Goal: Check status: Check status

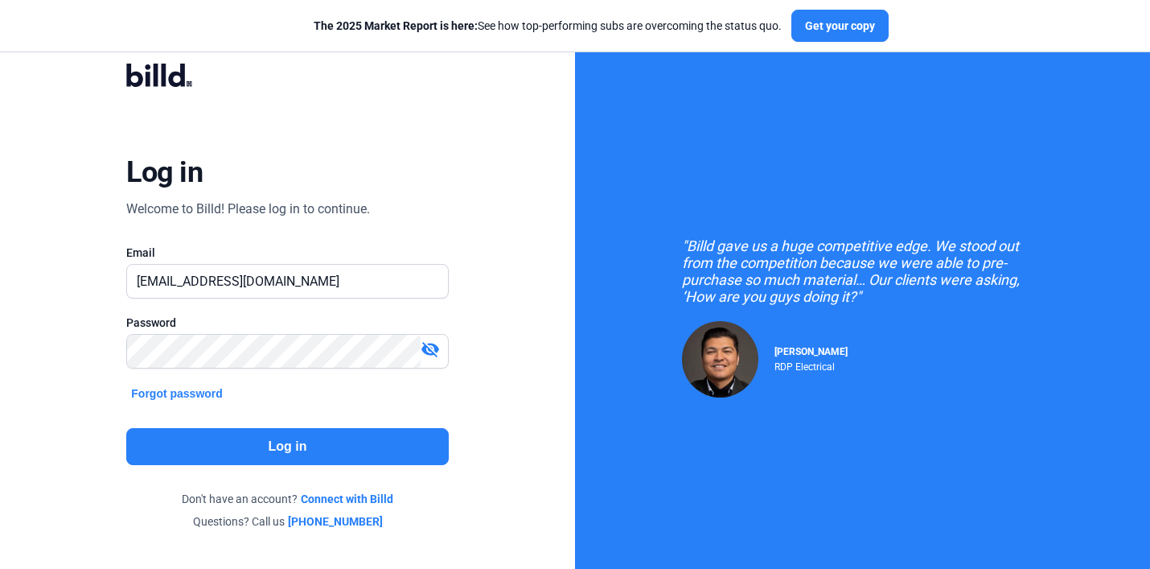
click at [386, 435] on button "Log in" at bounding box center [287, 446] width 322 height 37
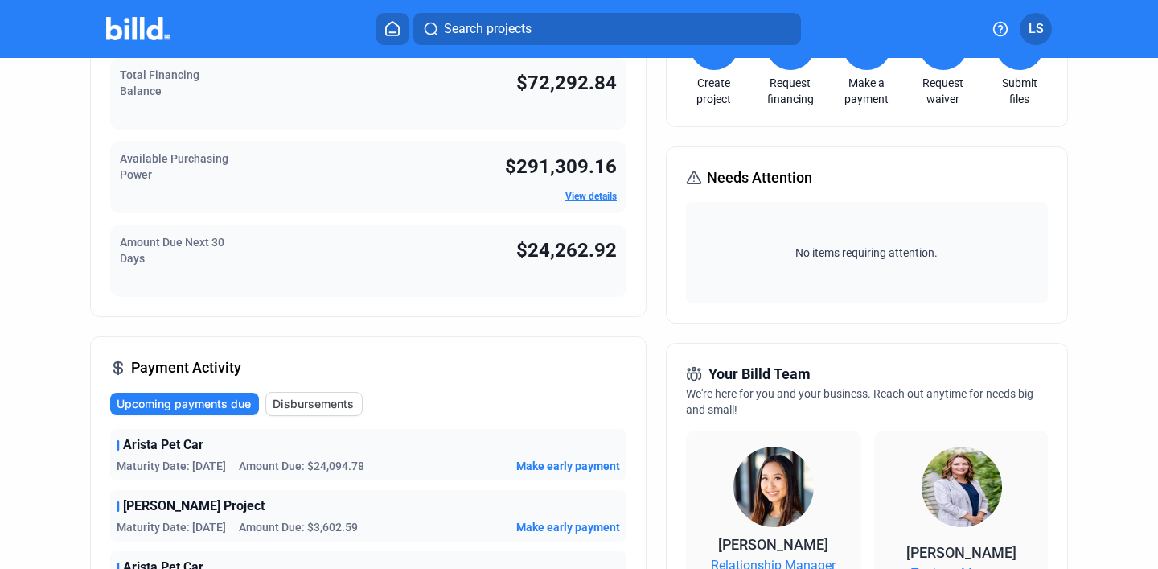
scroll to position [122, 0]
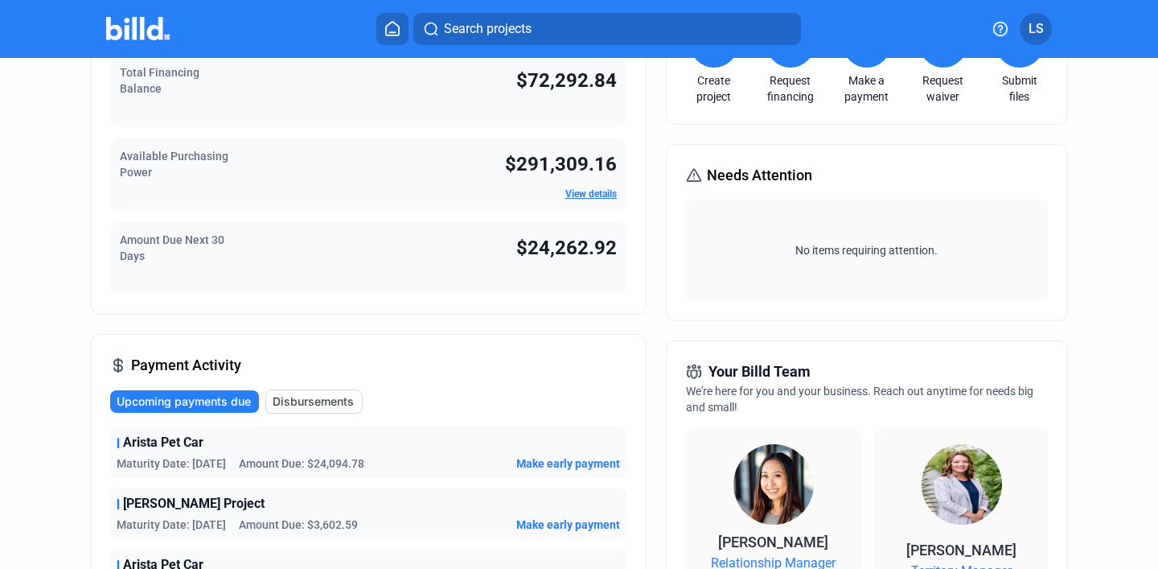
click at [257, 523] on span "Amount Due: $3,602.59" at bounding box center [298, 524] width 119 height 16
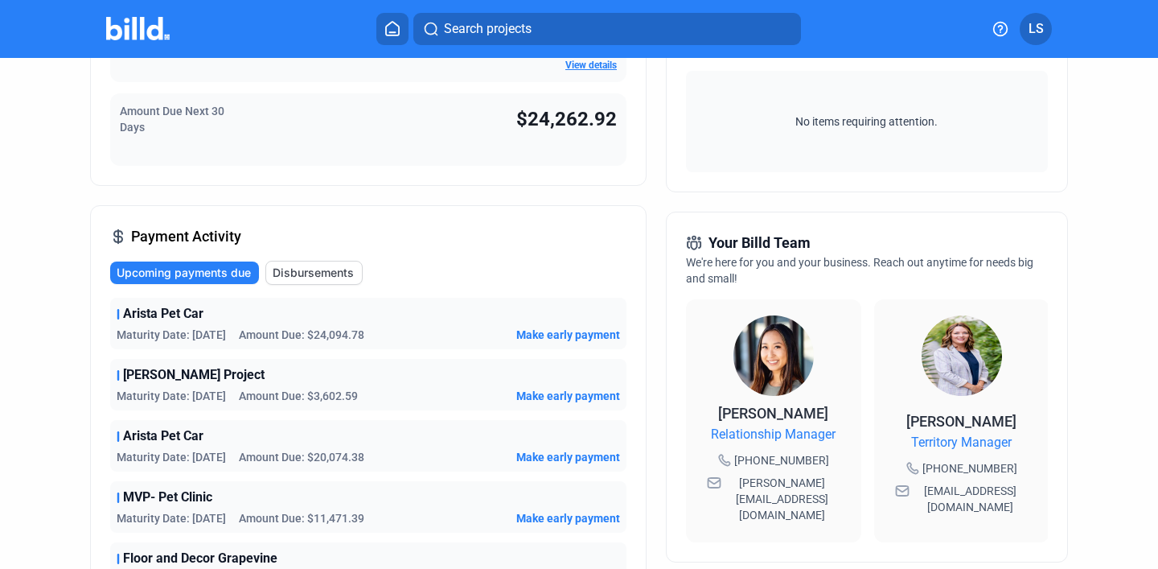
scroll to position [252, 0]
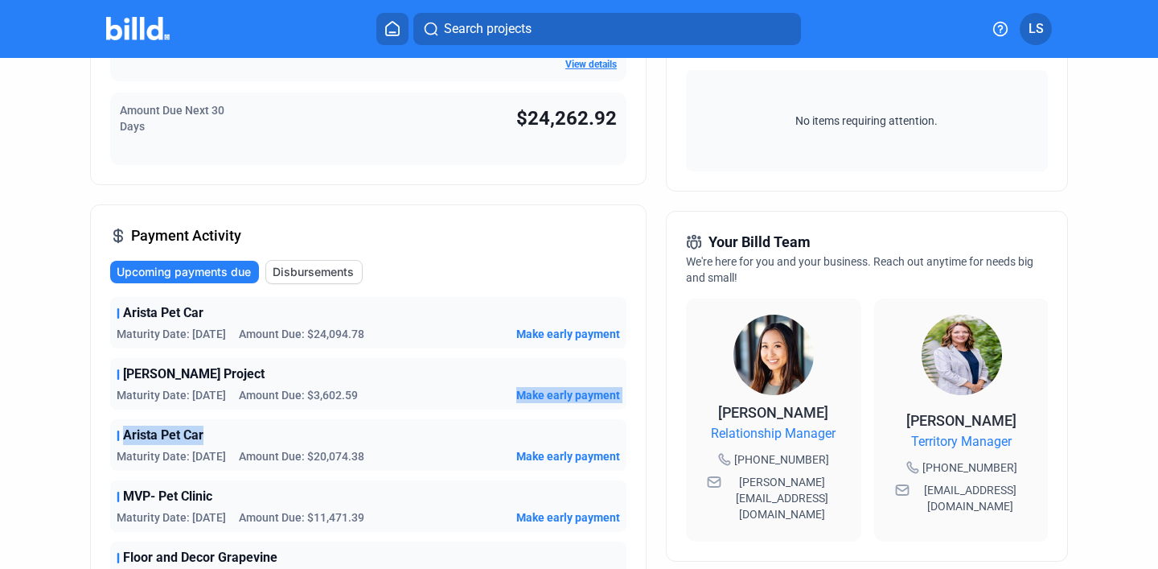
drag, startPoint x: 423, startPoint y: 389, endPoint x: 425, endPoint y: 439, distance: 49.9
click at [425, 439] on div "Arista Pet Car Maturity Date: [DATE] Amount Due: $24,094.78 Make early payment …" at bounding box center [368, 445] width 516 height 296
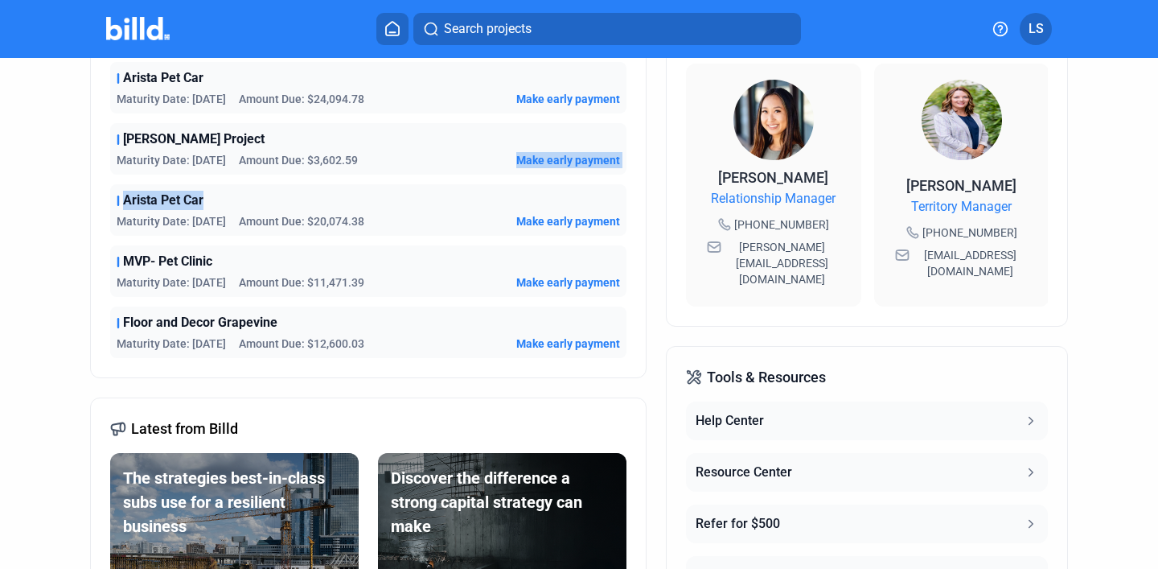
scroll to position [496, 0]
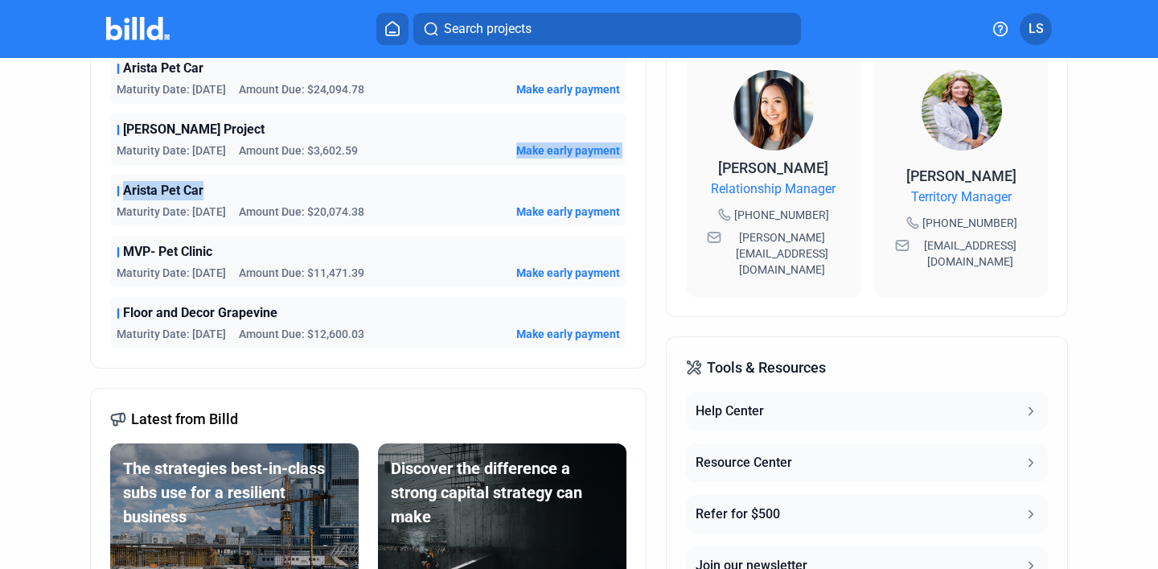
click at [359, 338] on span "Amount Due: $12,600.03" at bounding box center [301, 334] width 125 height 16
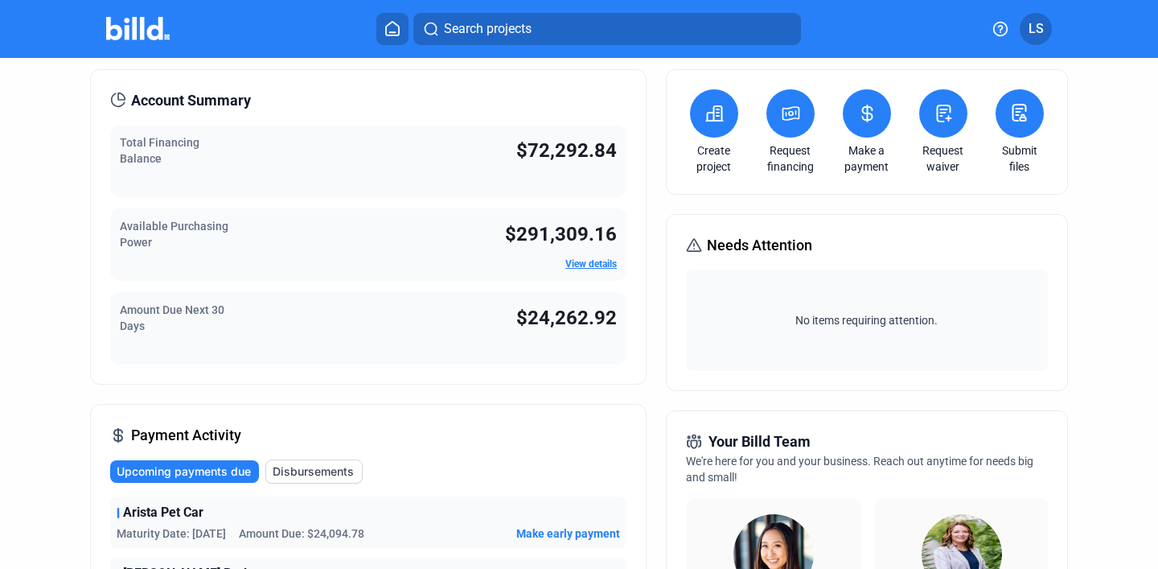
scroll to position [0, 0]
